Goal: Use online tool/utility: Utilize a website feature to perform a specific function

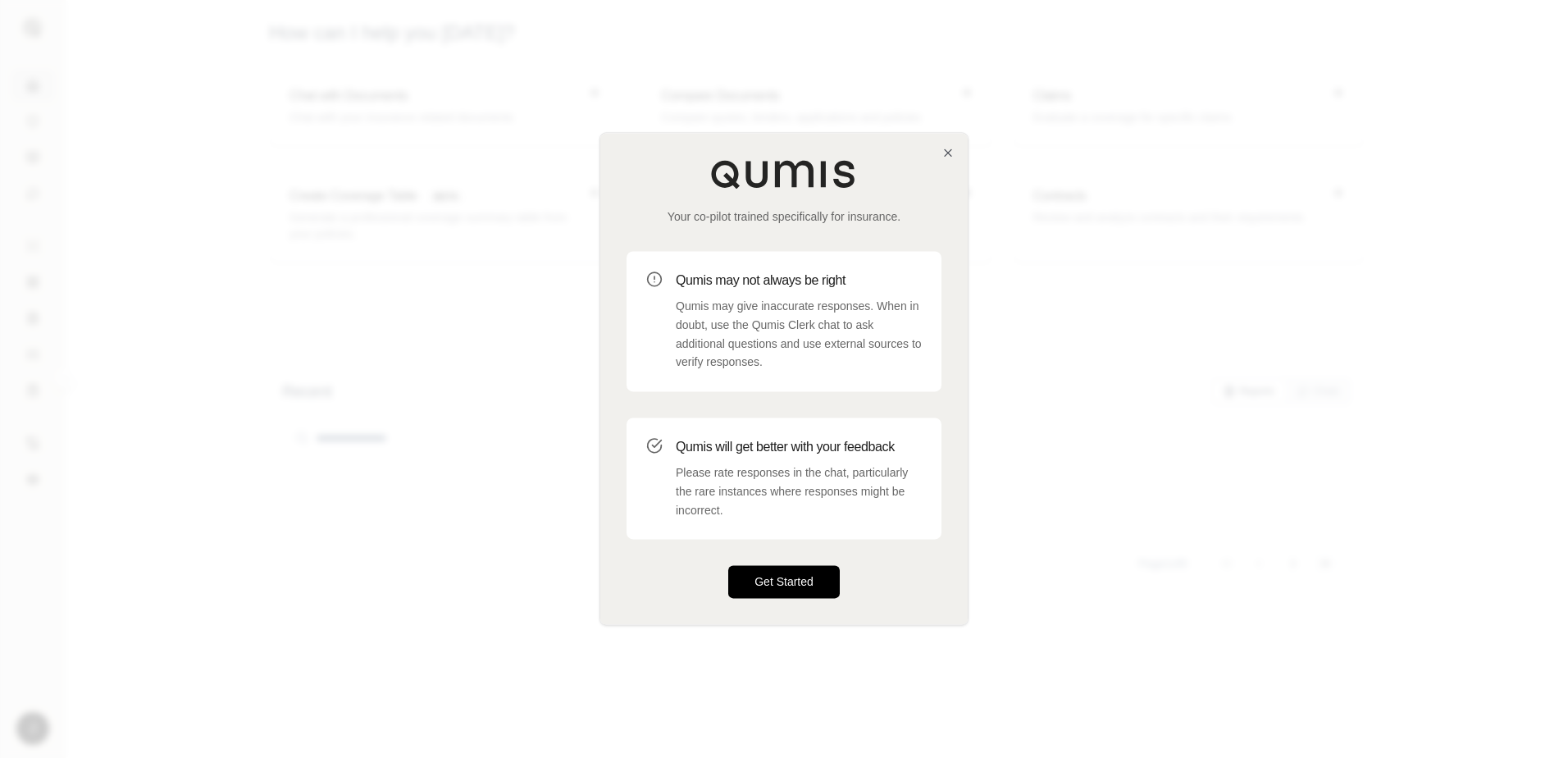
click at [779, 588] on button "Get Started" at bounding box center [784, 583] width 111 height 33
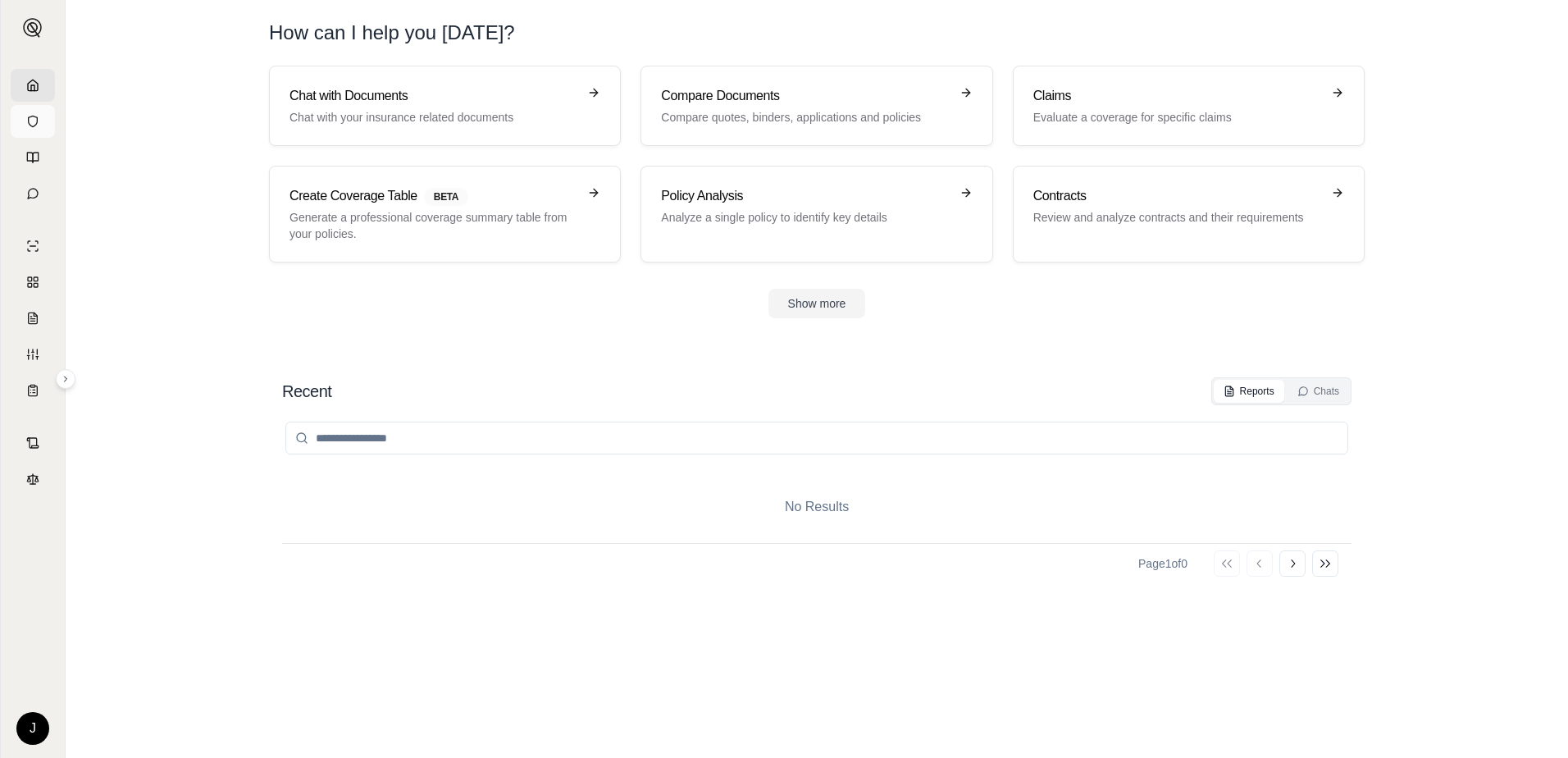
click at [34, 123] on icon at bounding box center [32, 121] width 13 height 13
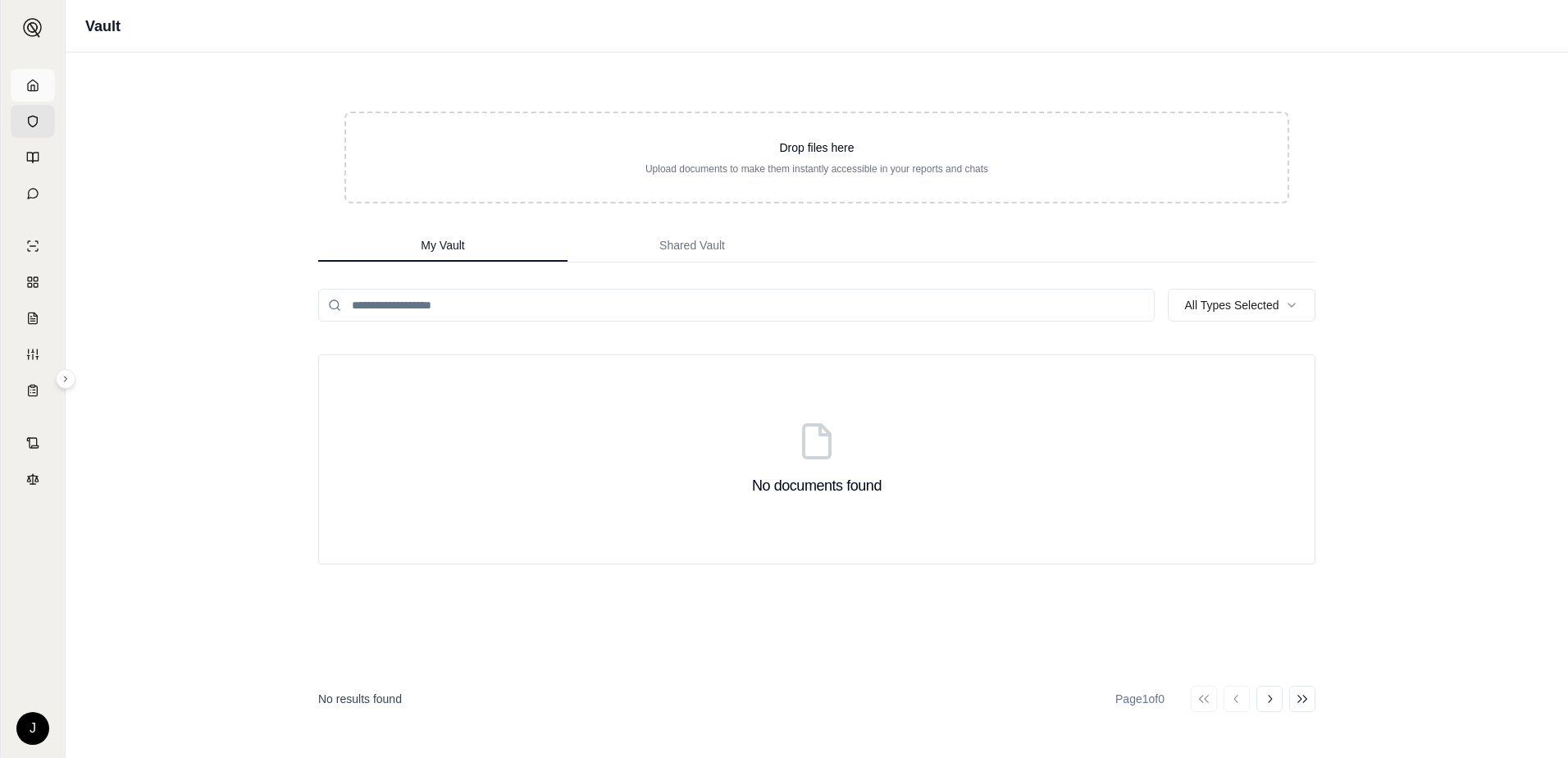
click at [34, 91] on polyline at bounding box center [32, 89] width 3 height 6
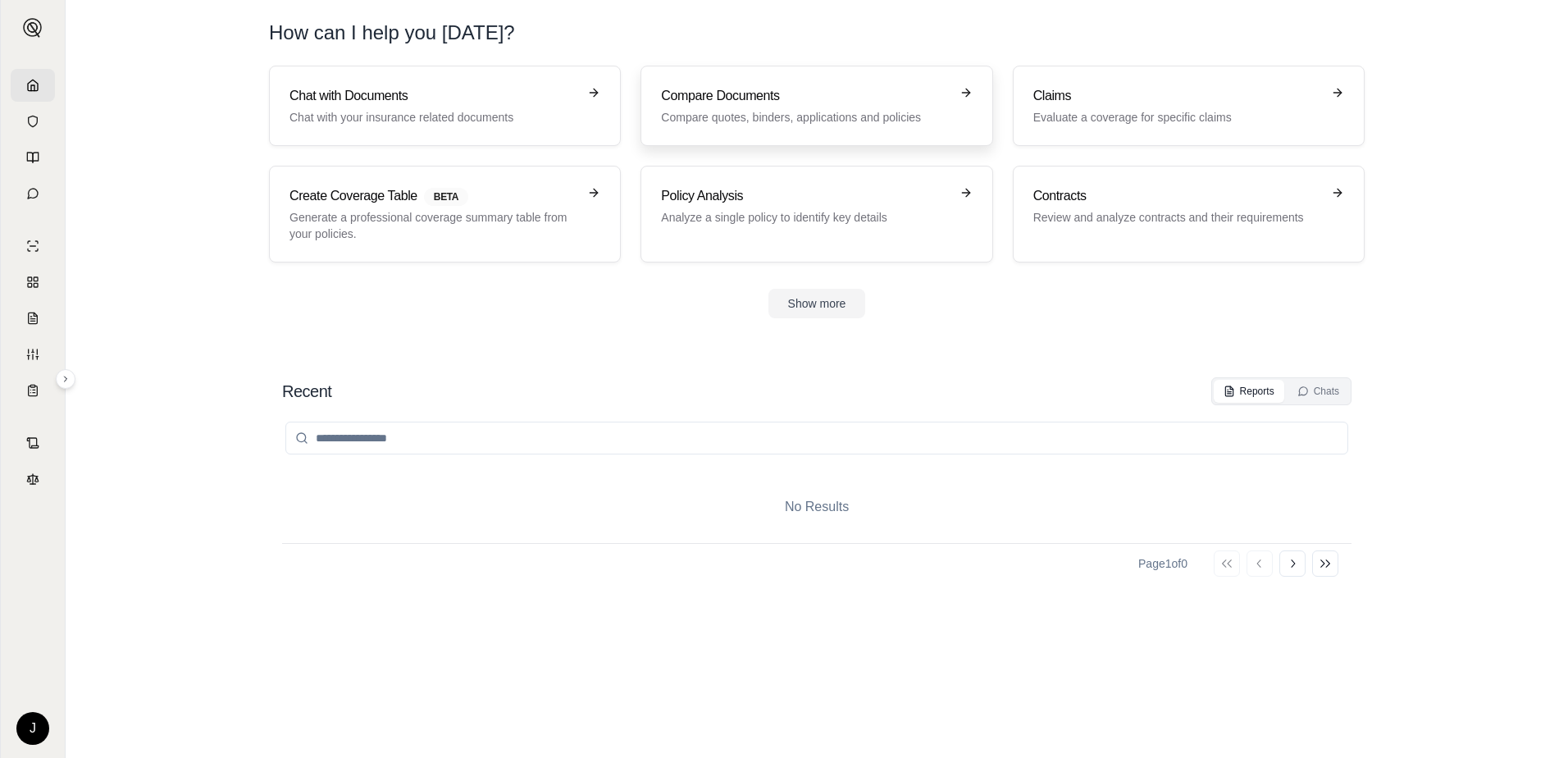
click at [834, 91] on h3 "Compare Documents" at bounding box center [804, 95] width 287 height 19
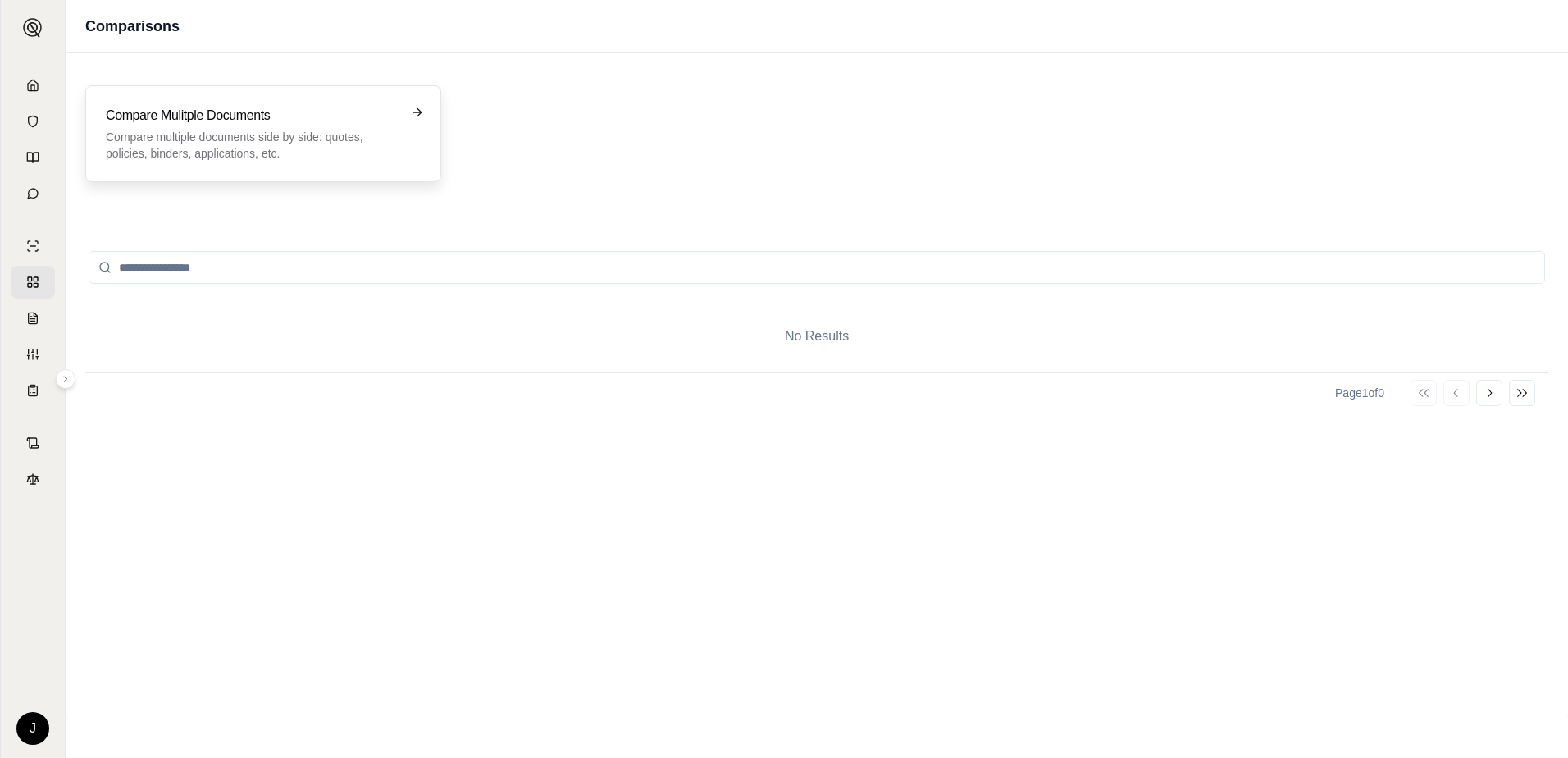
click at [375, 144] on p "Compare multiple documents side by side: quotes, policies, binders, application…" at bounding box center [252, 145] width 292 height 33
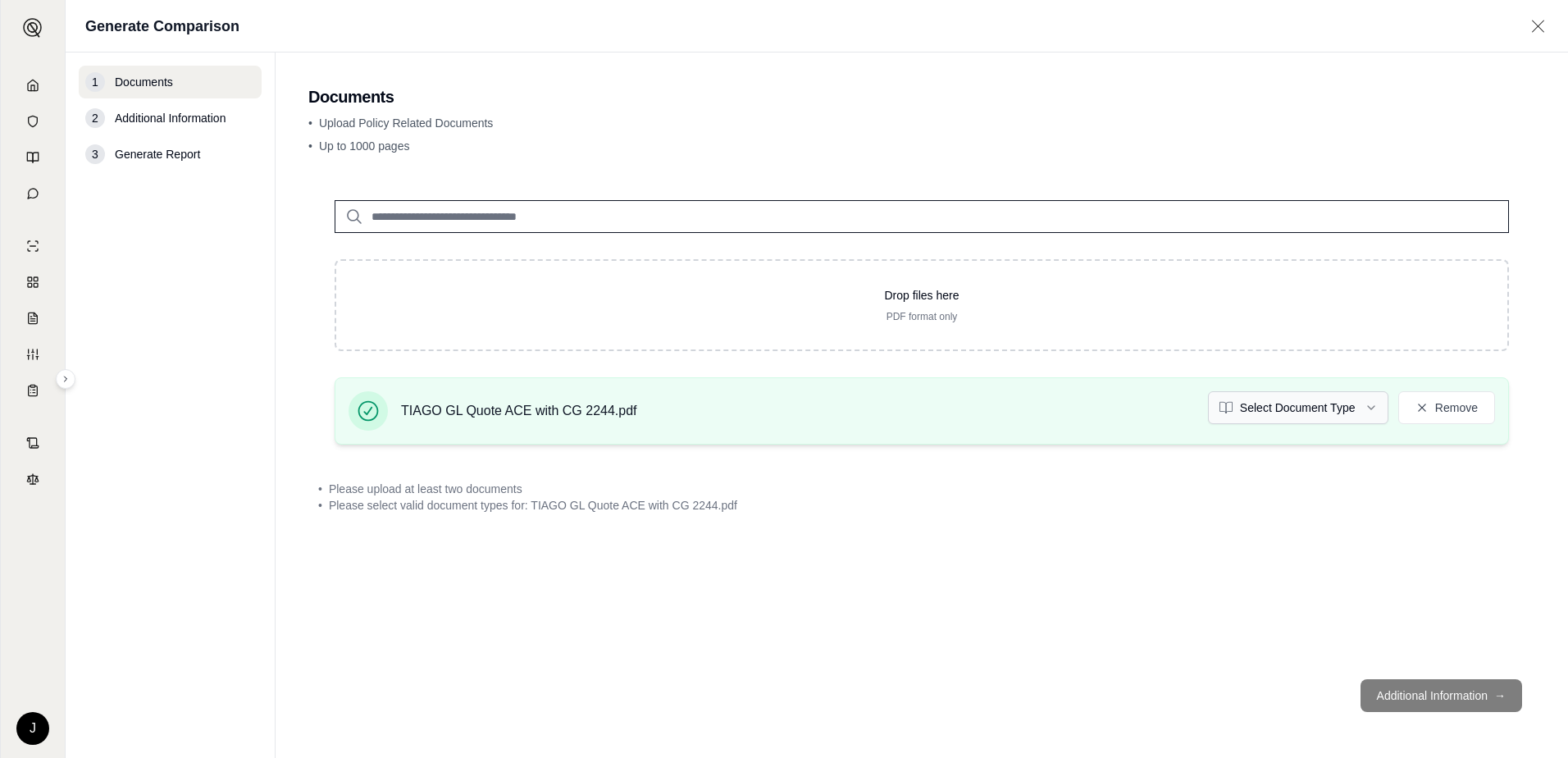
click at [1342, 412] on html "J Generate Comparison 1 Documents 2 Additional Information 3 Generate Report Do…" at bounding box center [784, 379] width 1568 height 758
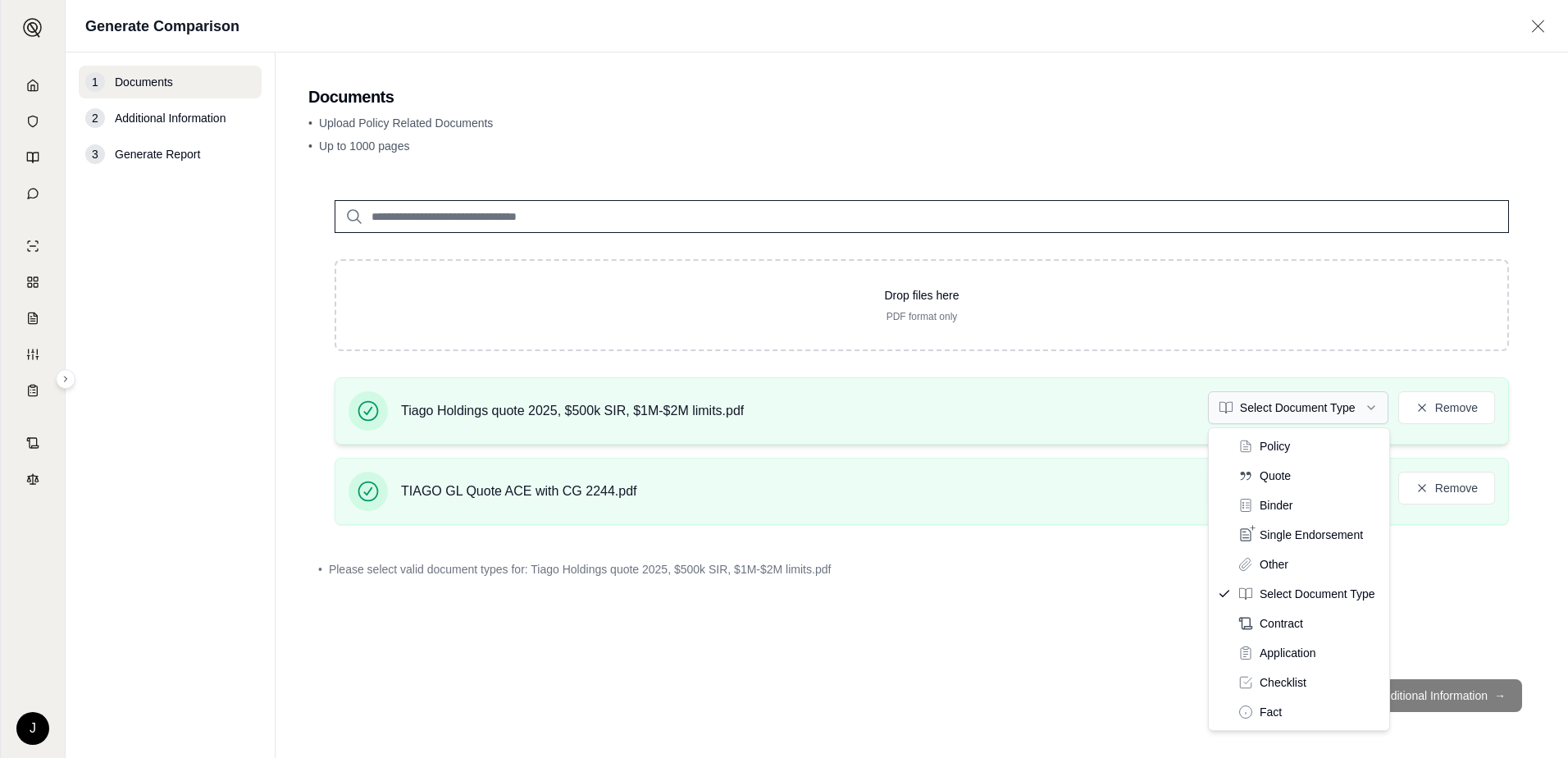
click at [1291, 400] on html "J Generate Comparison 1 Documents 2 Additional Information 3 Generate Report Do…" at bounding box center [784, 379] width 1568 height 758
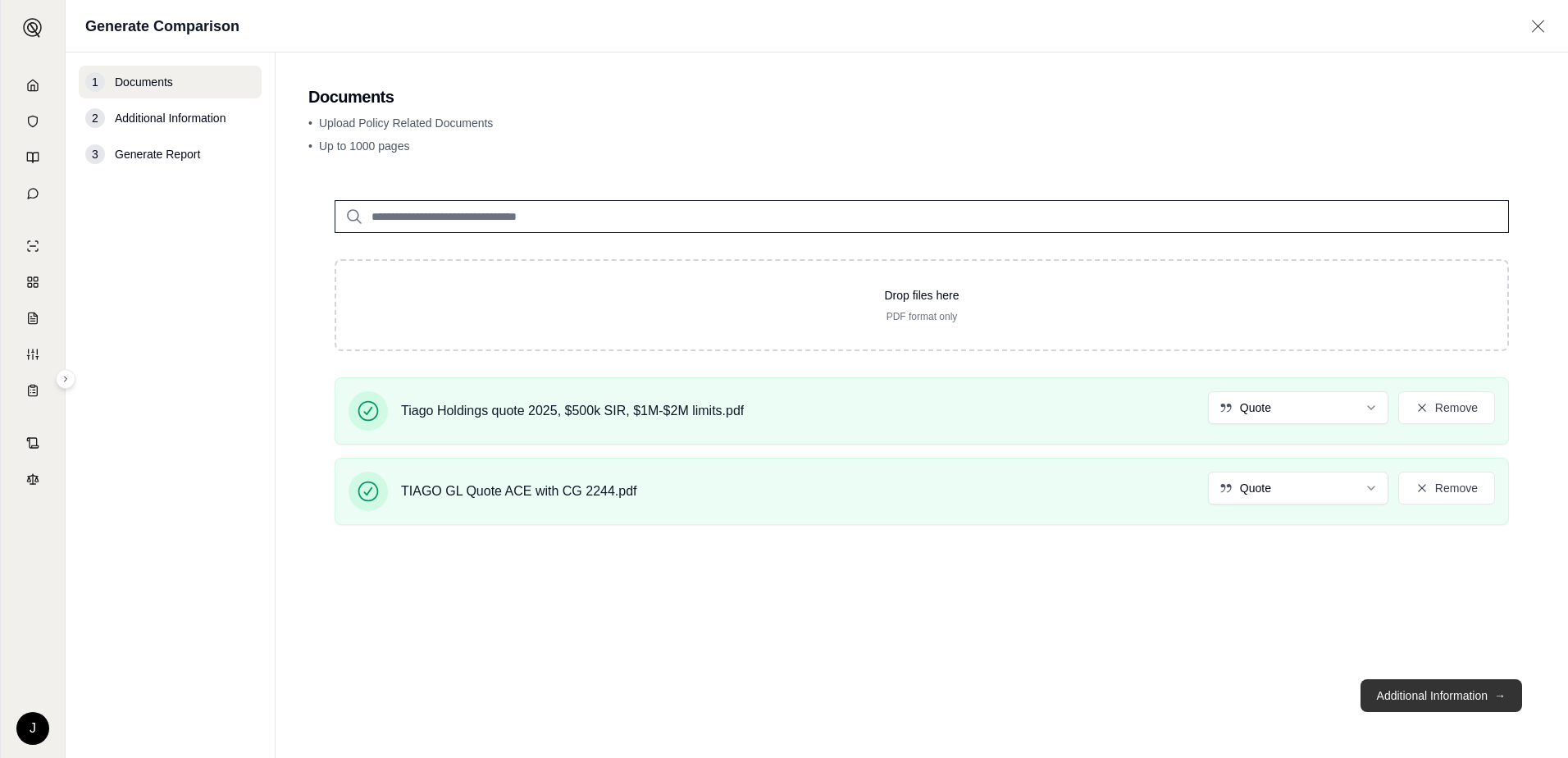
click at [1415, 687] on button "Additional Information →" at bounding box center [1441, 696] width 162 height 33
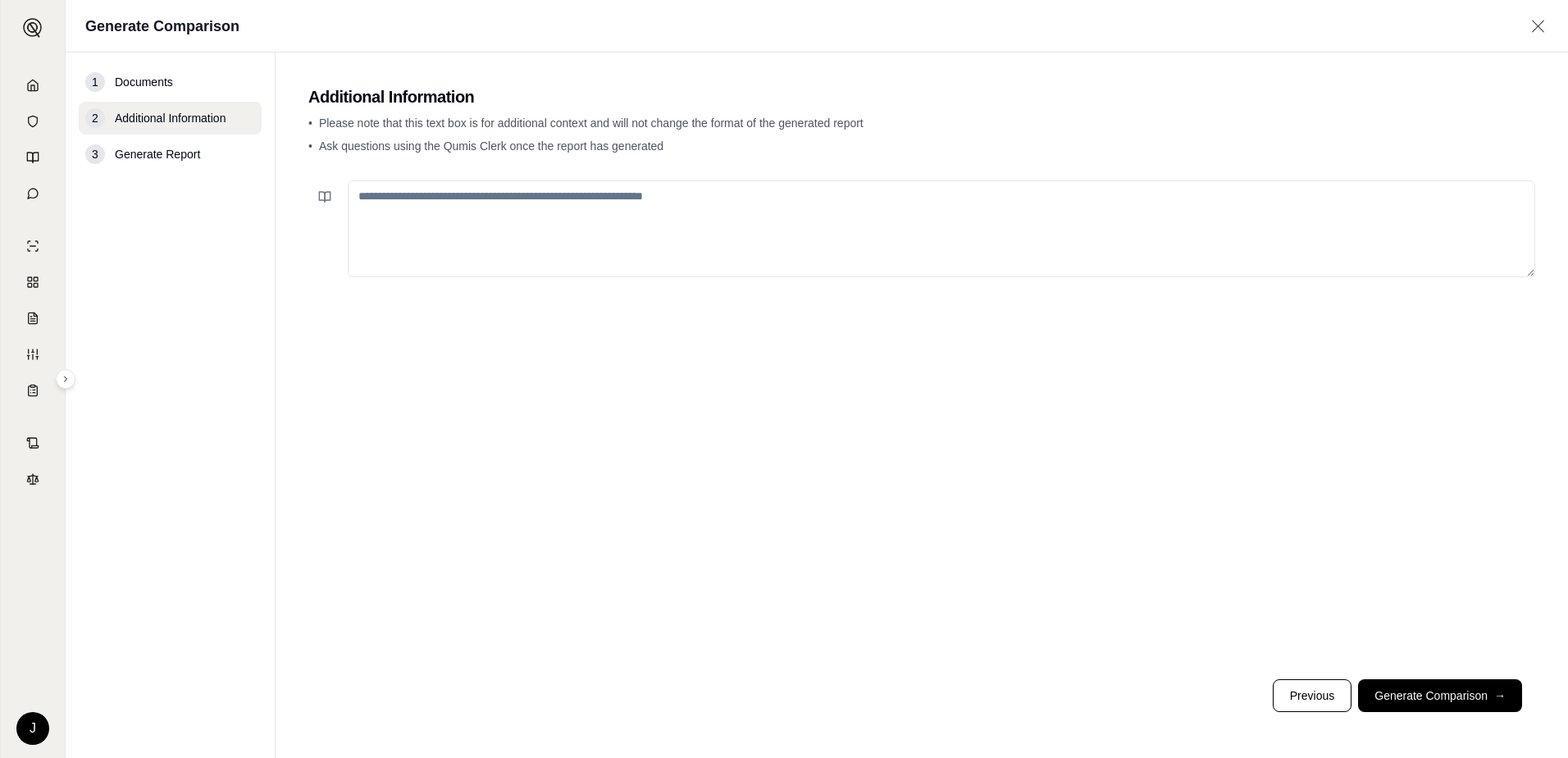
click at [669, 231] on textarea at bounding box center [941, 228] width 1188 height 96
type textarea "*"
type textarea "**********"
click at [1451, 701] on button "Generate Comparison →" at bounding box center [1440, 696] width 164 height 33
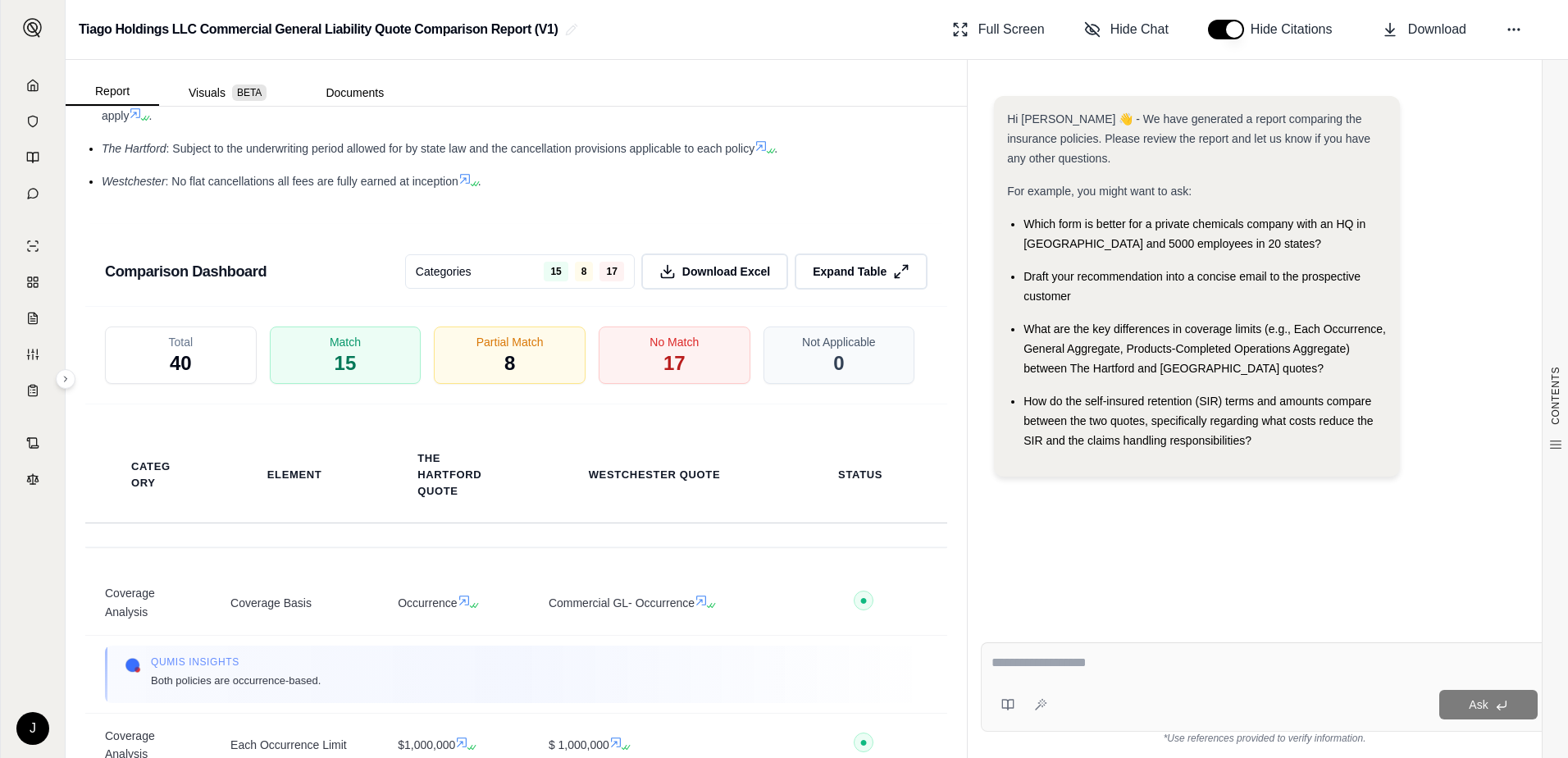
scroll to position [3119, 0]
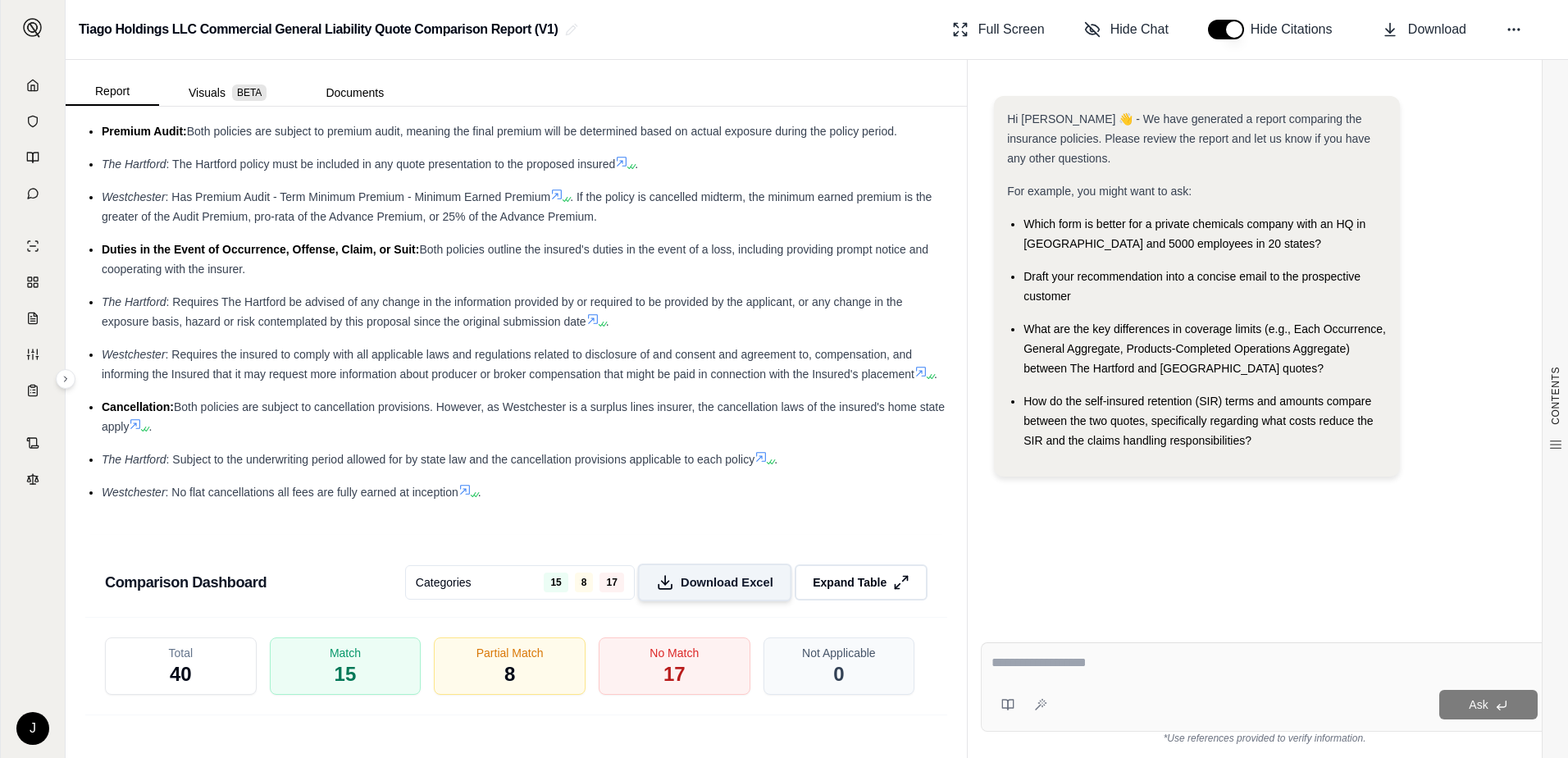
click at [711, 593] on button "Download Excel" at bounding box center [714, 582] width 154 height 38
click at [1254, 664] on textarea at bounding box center [1265, 663] width 547 height 19
type textarea "*"
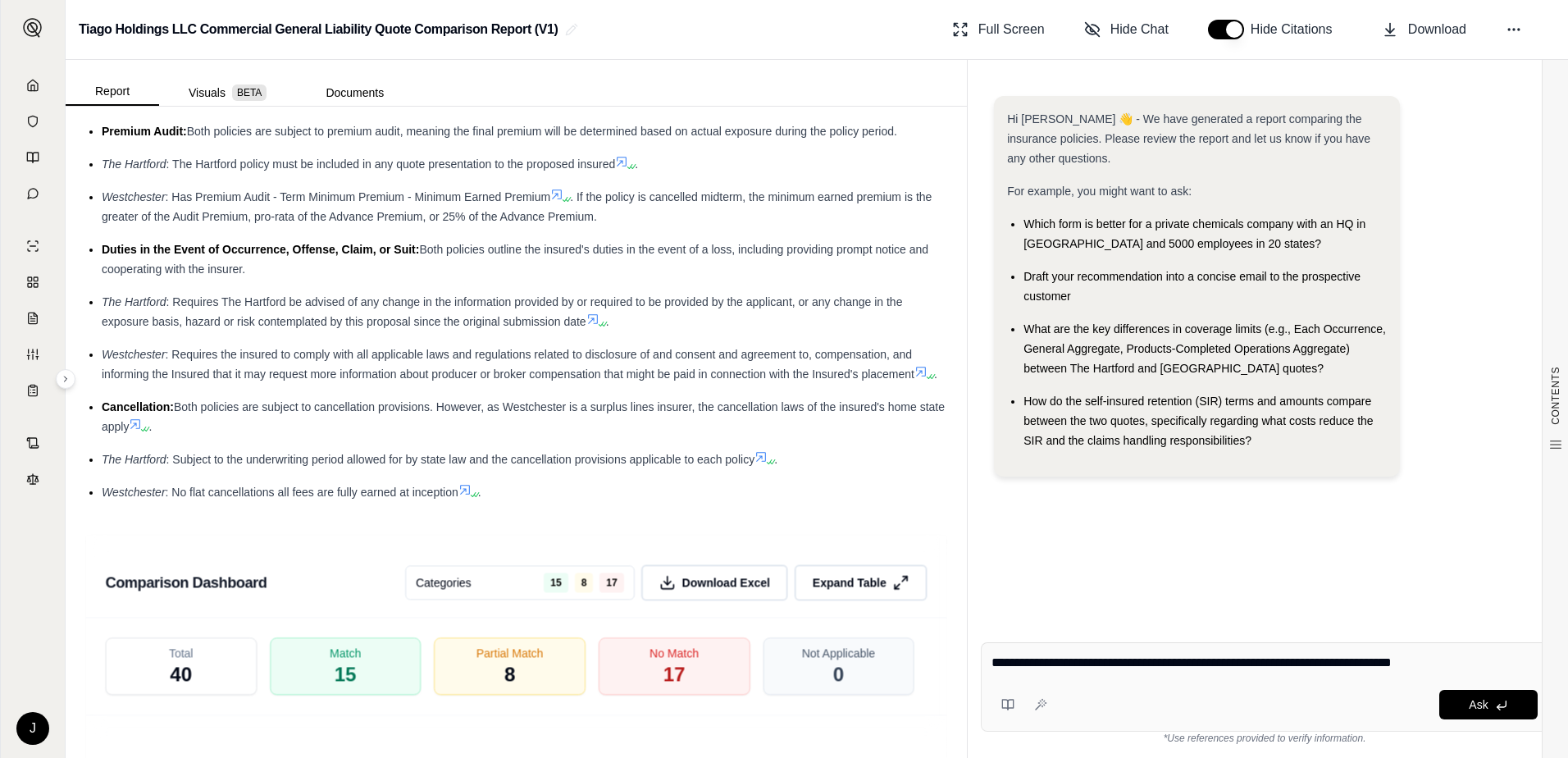
type textarea "**********"
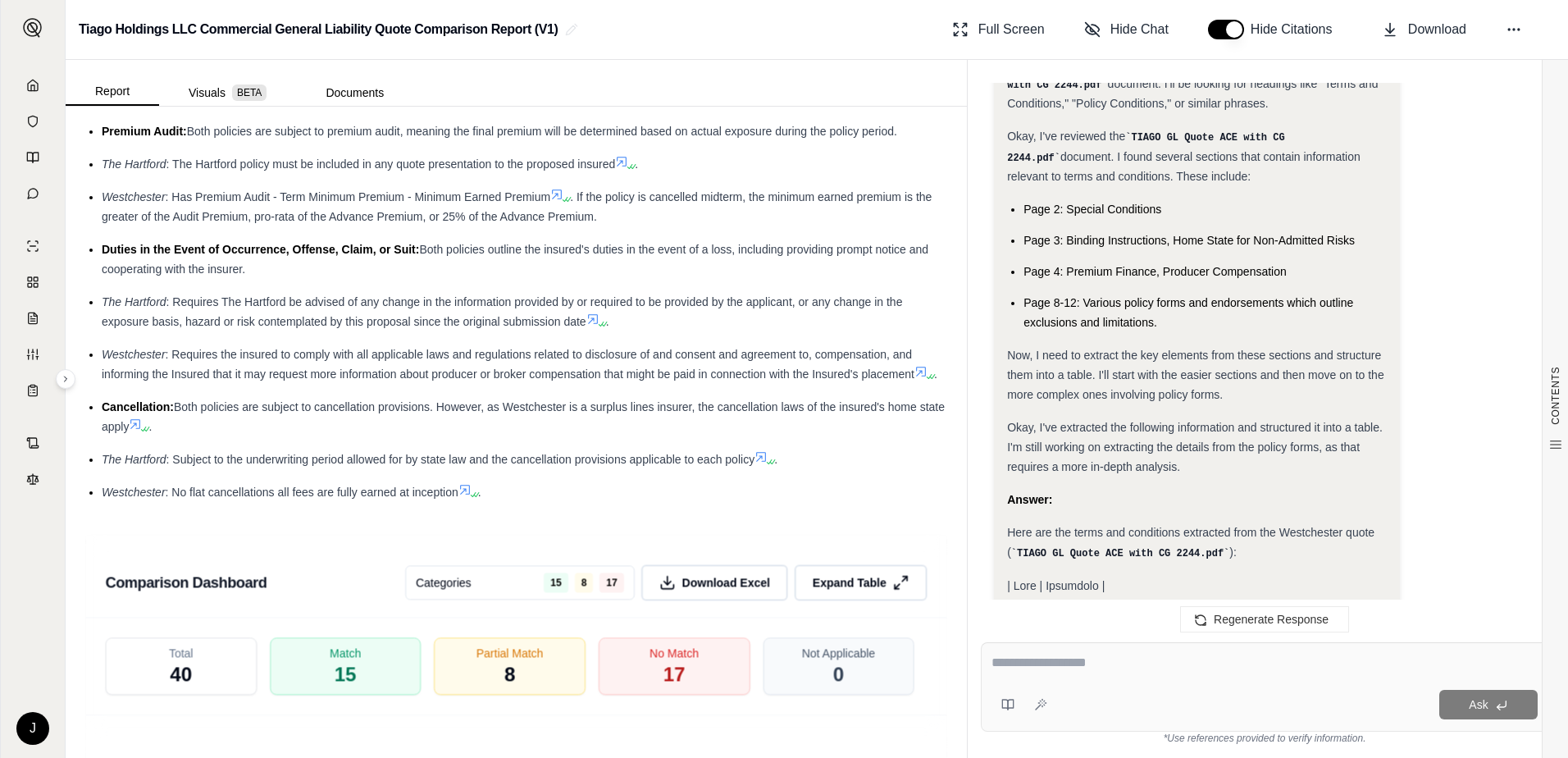
scroll to position [1107, 0]
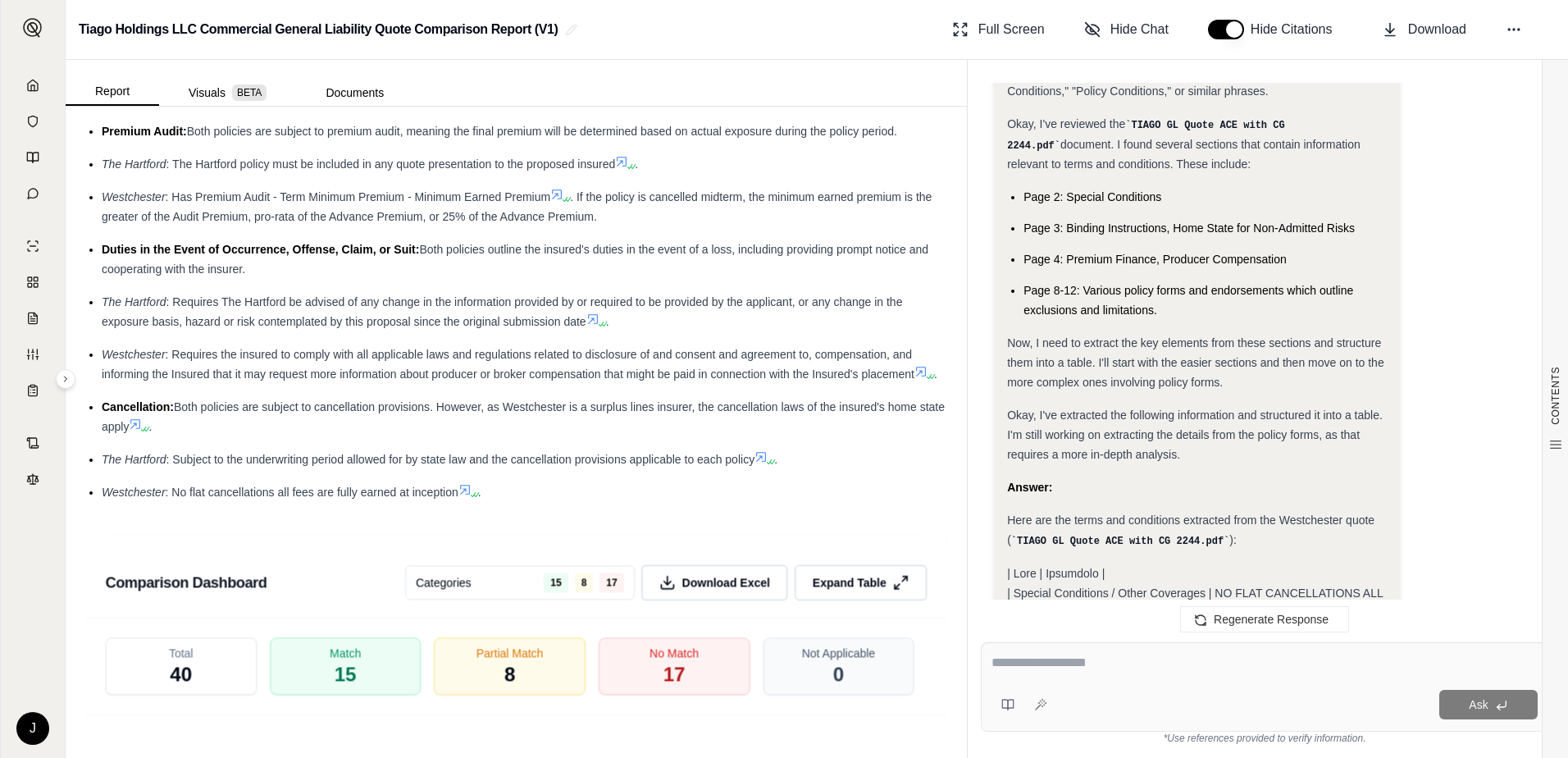
click at [1146, 536] on code "TIAGO GL Quote ACE with CG 2244.pdf" at bounding box center [1121, 542] width 218 height 12
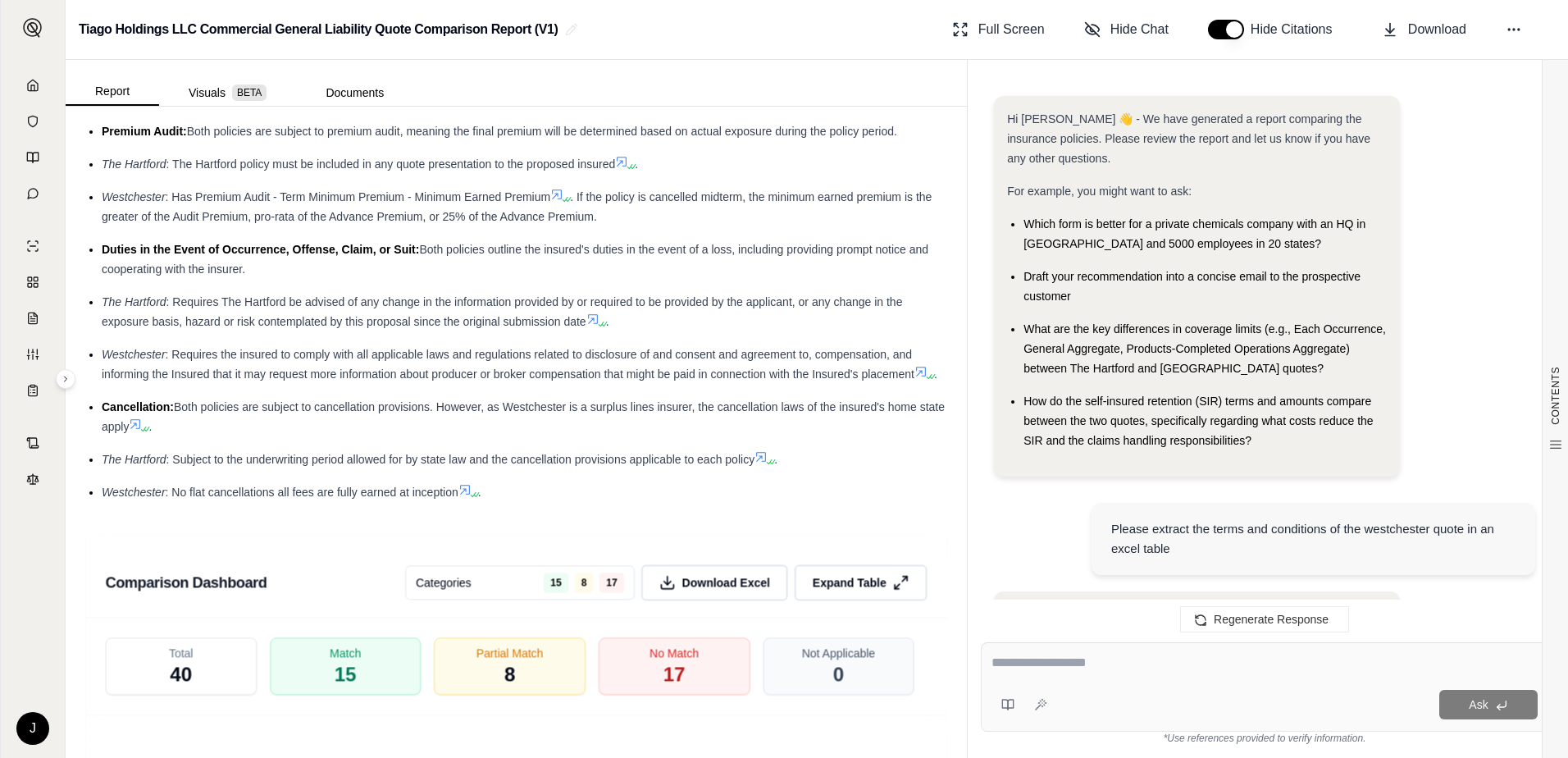
scroll to position [1324, 0]
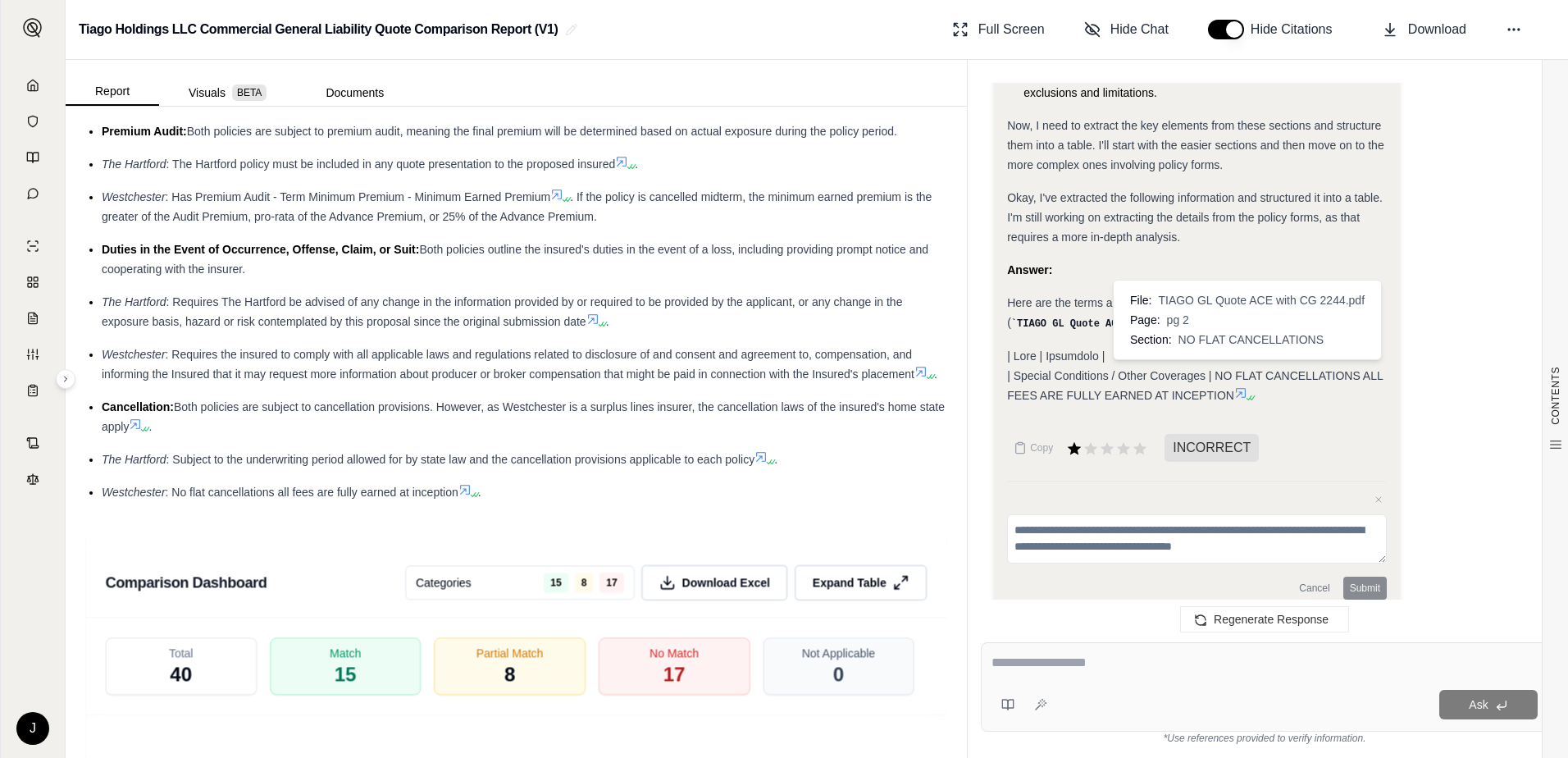
click at [1247, 386] on icon at bounding box center [1241, 392] width 13 height 13
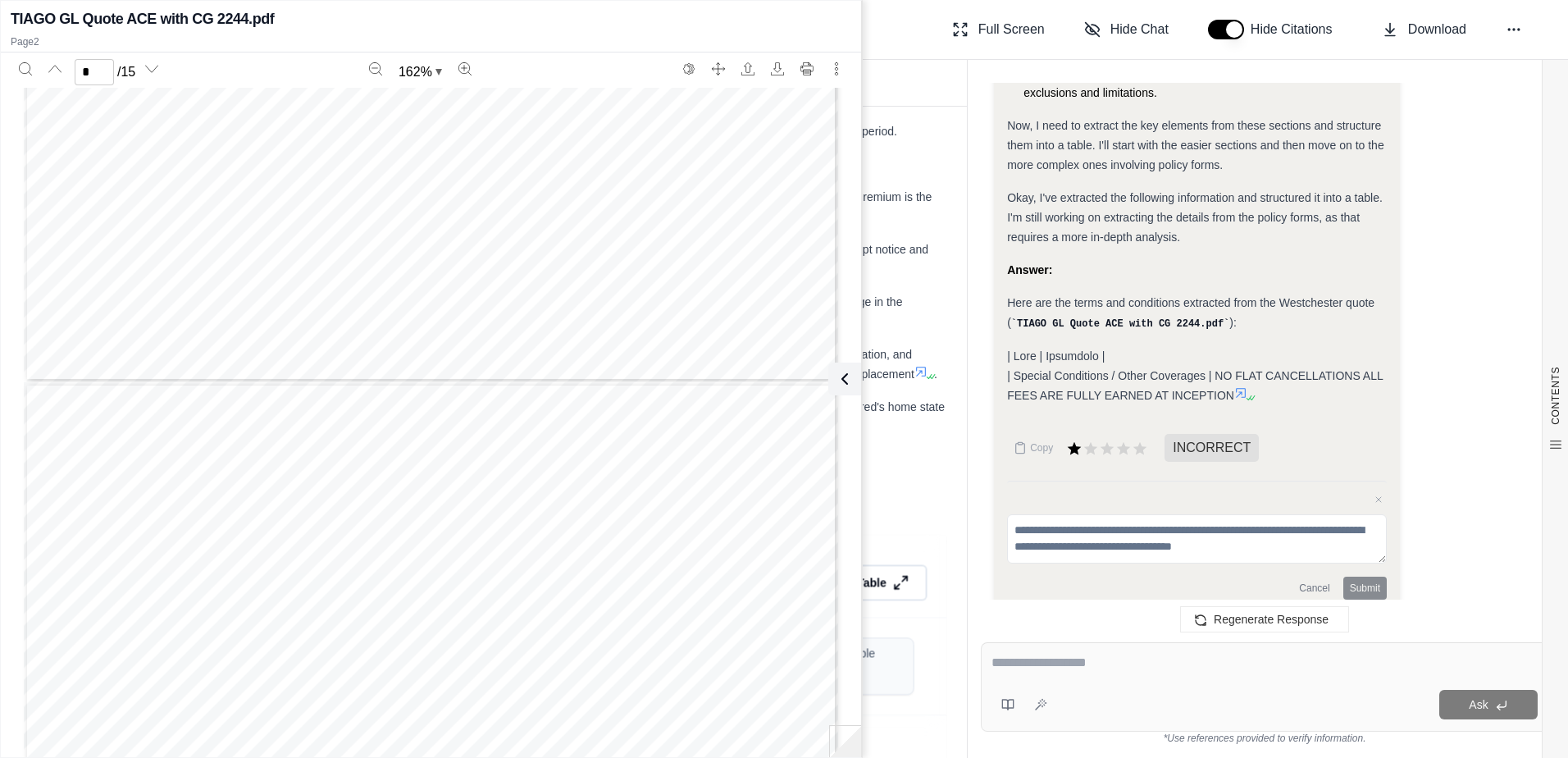
scroll to position [9008, 0]
drag, startPoint x: 327, startPoint y: 403, endPoint x: 471, endPoint y: 445, distance: 150.0
click at [471, 445] on div "Tiago Holdings, LLC Page 2 of 8 Total Due $750,000.00 Minimum Earned Premium: 2…" at bounding box center [431, 37] width 815 height 1054
click at [475, 444] on div "Tiago Holdings, LLC Page 2 of 8 Total Due $750,000.00 Minimum Earned Premium: 2…" at bounding box center [431, 37] width 815 height 1054
type input "**"
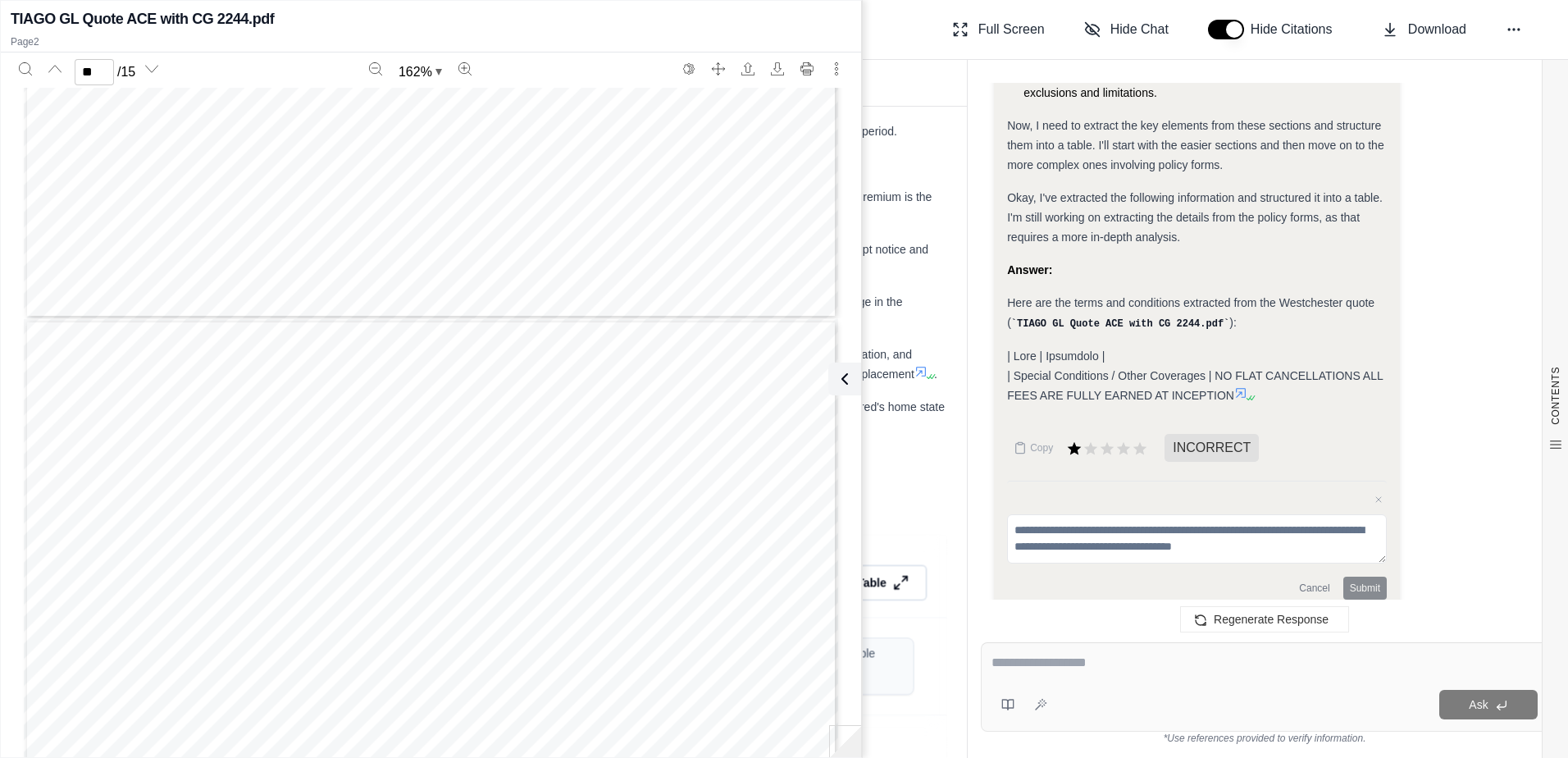
scroll to position [9255, 0]
